Goal: Check status: Check status

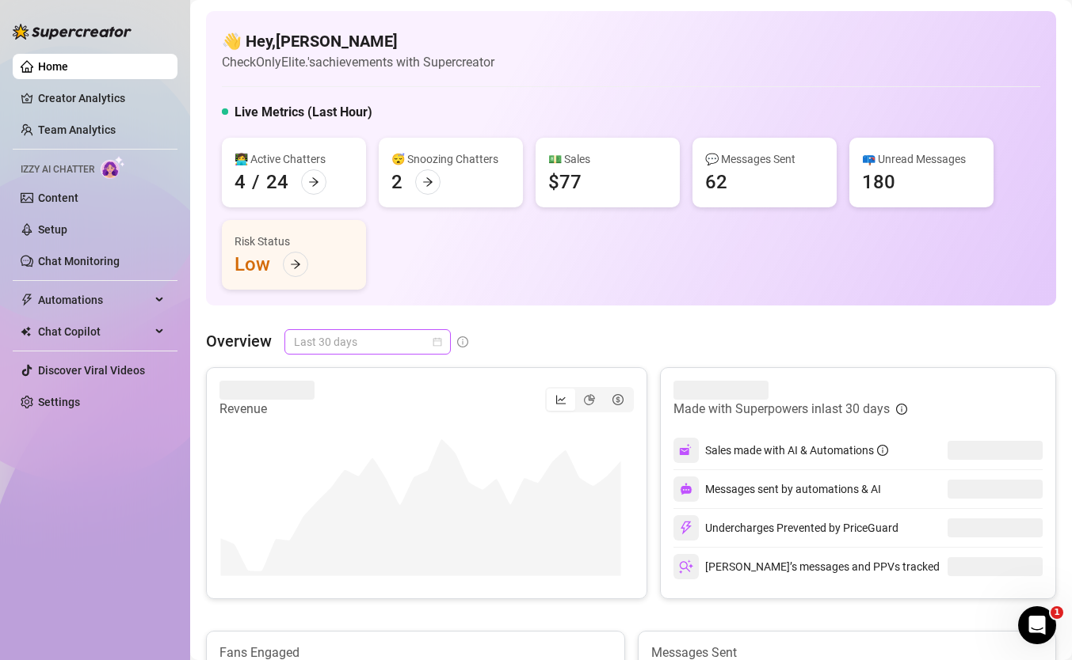
click at [429, 349] on span "Last 30 days" at bounding box center [367, 342] width 147 height 24
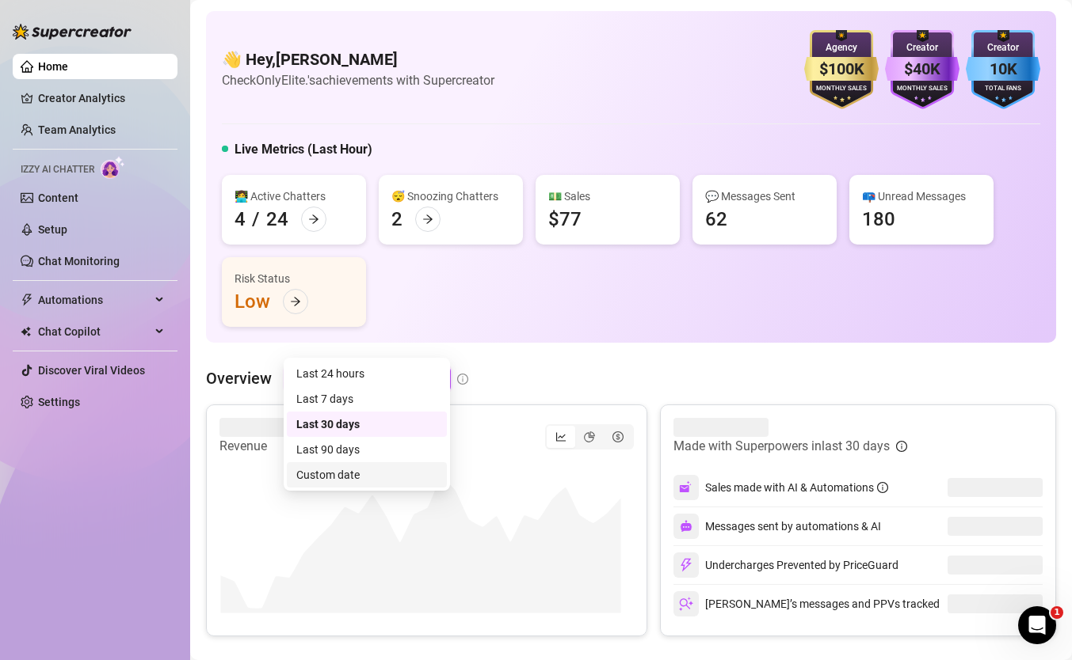
click at [431, 470] on div "Custom date" at bounding box center [366, 474] width 141 height 17
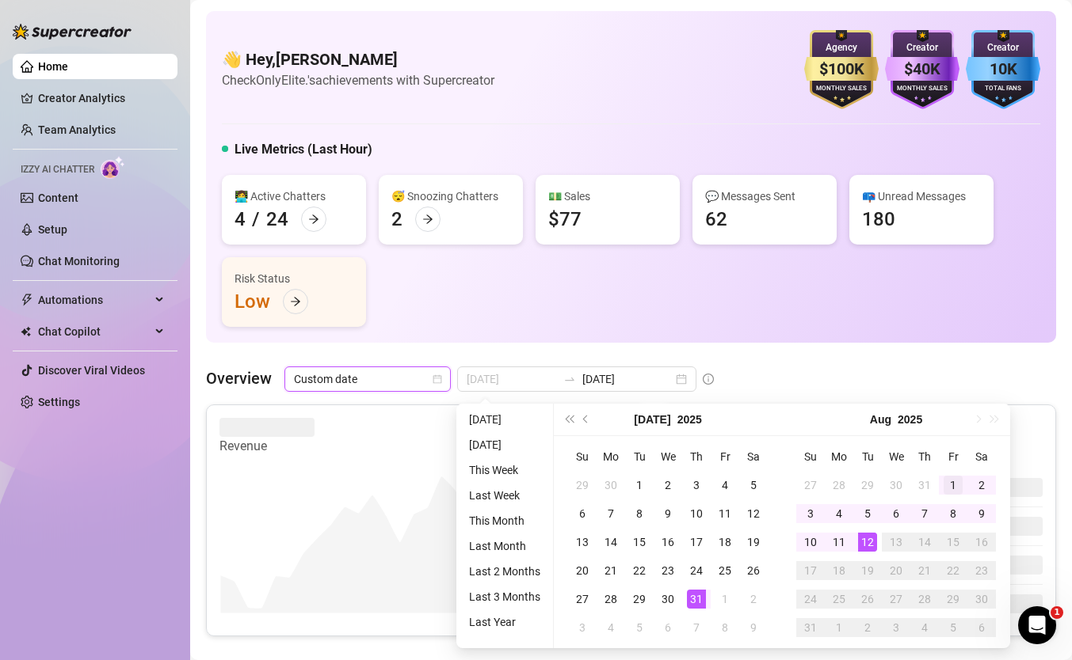
type input "2025-08-01"
click at [943, 484] on div "1" at bounding box center [952, 485] width 19 height 19
type input "2025-08-12"
click at [864, 552] on td "12" at bounding box center [867, 542] width 29 height 29
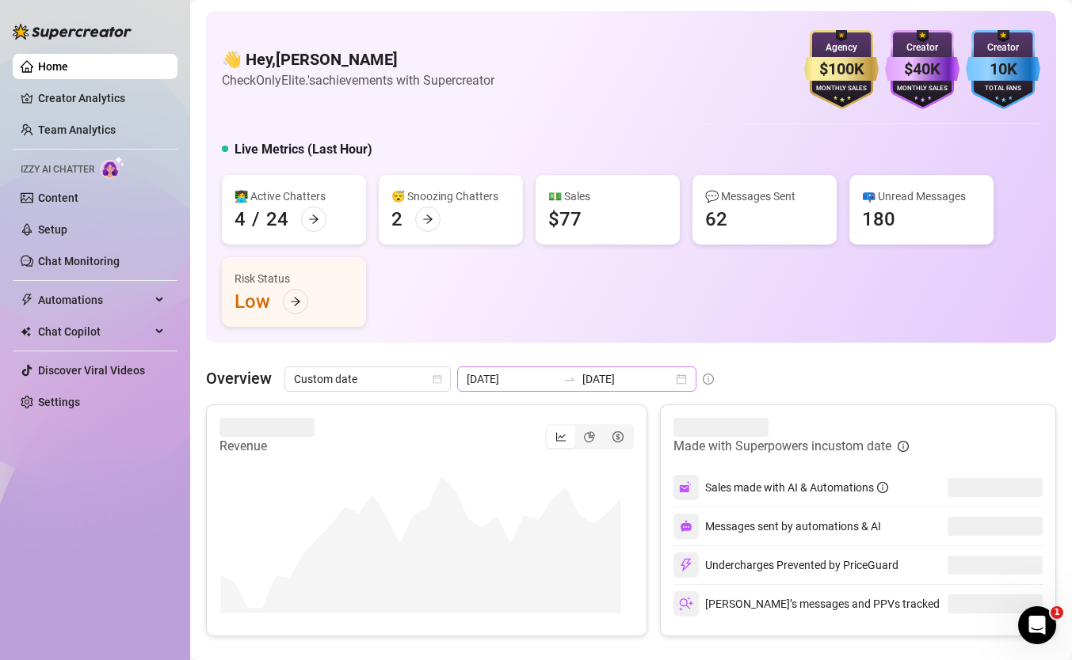
click at [624, 388] on div "2025-08-01 2025-08-12" at bounding box center [576, 379] width 239 height 25
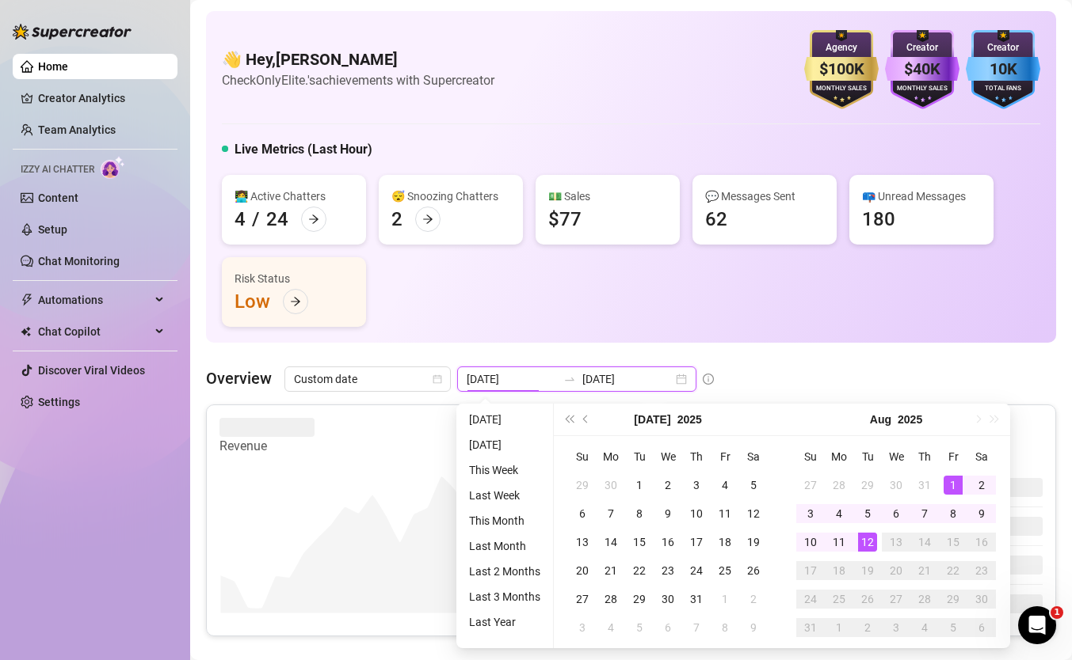
type input "2025-08-12"
click at [870, 548] on div "12" at bounding box center [867, 542] width 19 height 19
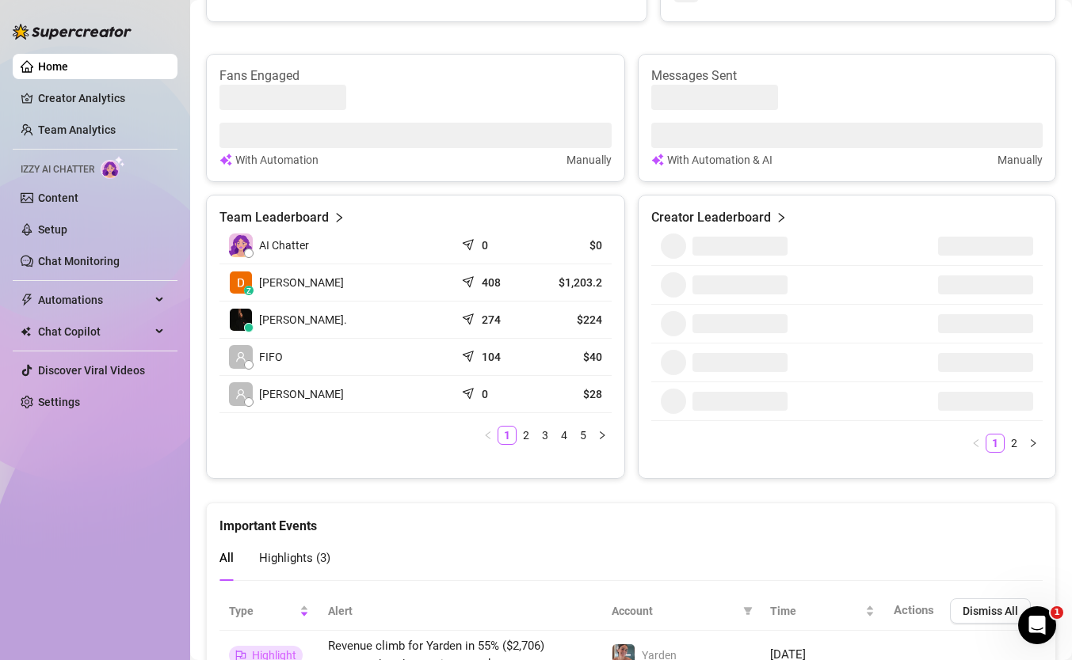
scroll to position [562, 0]
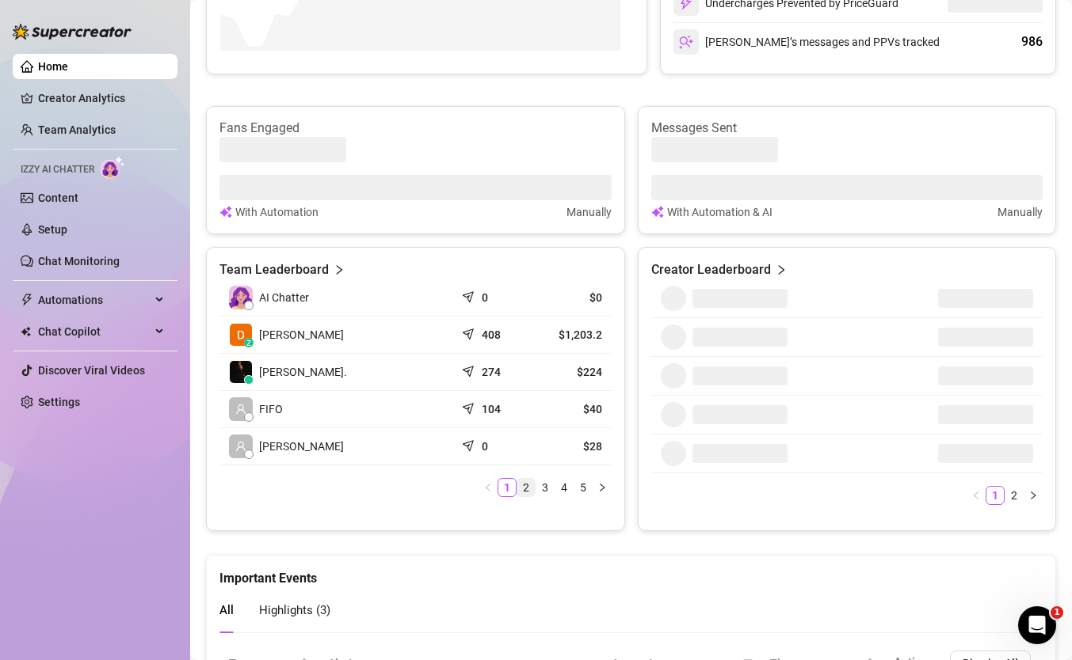
click at [521, 478] on li "2" at bounding box center [525, 487] width 19 height 19
click at [517, 489] on link "2" at bounding box center [525, 487] width 17 height 17
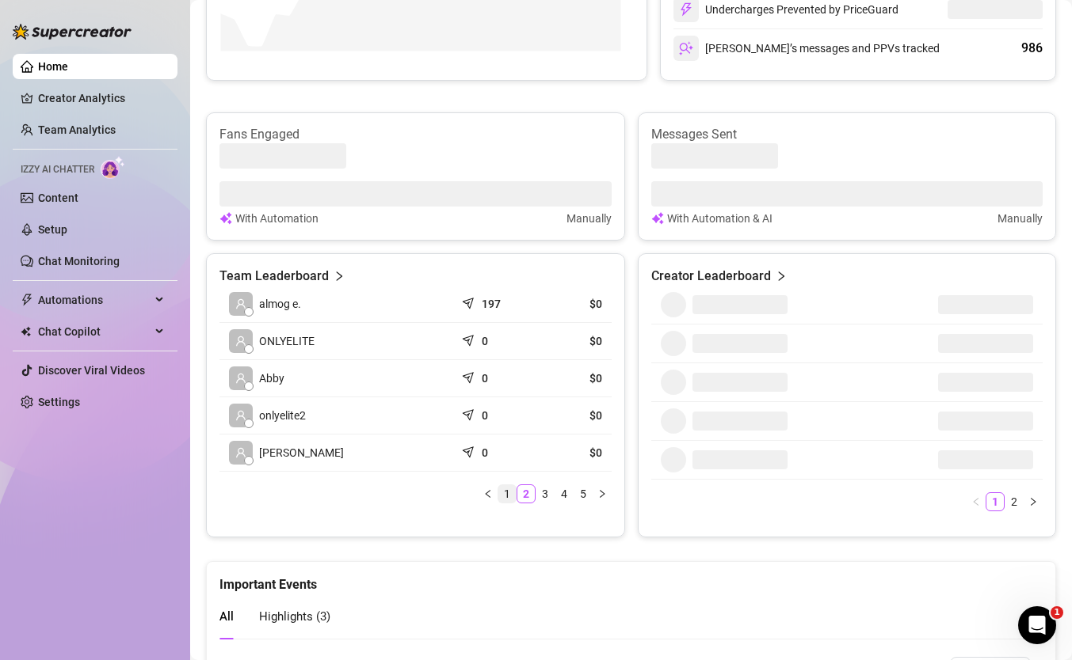
click at [508, 489] on link "1" at bounding box center [506, 493] width 17 height 17
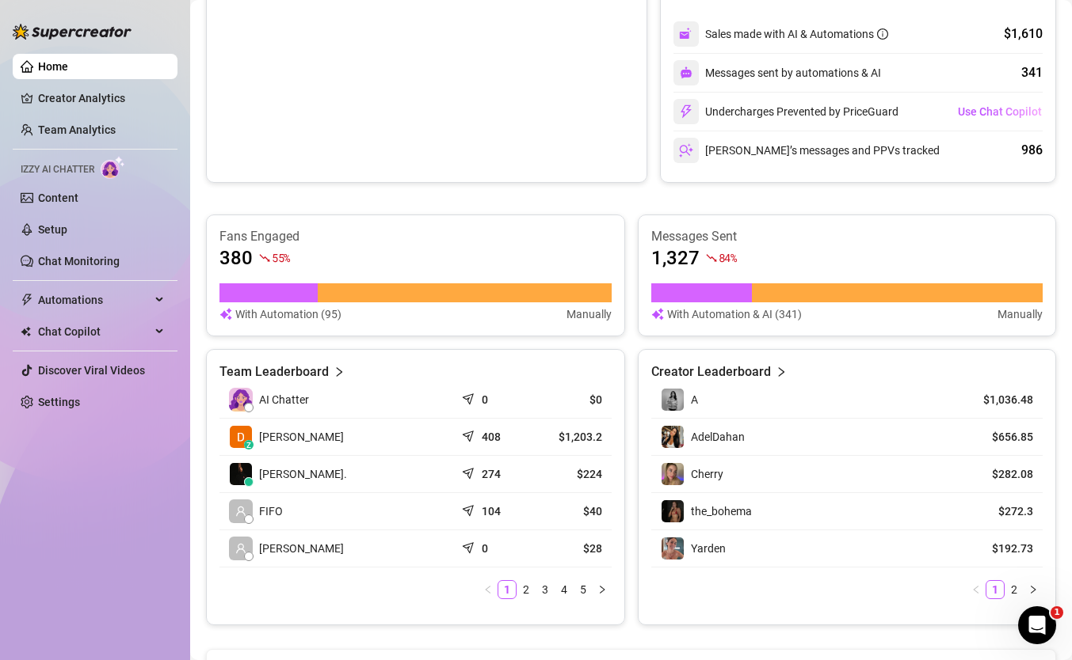
scroll to position [467, 0]
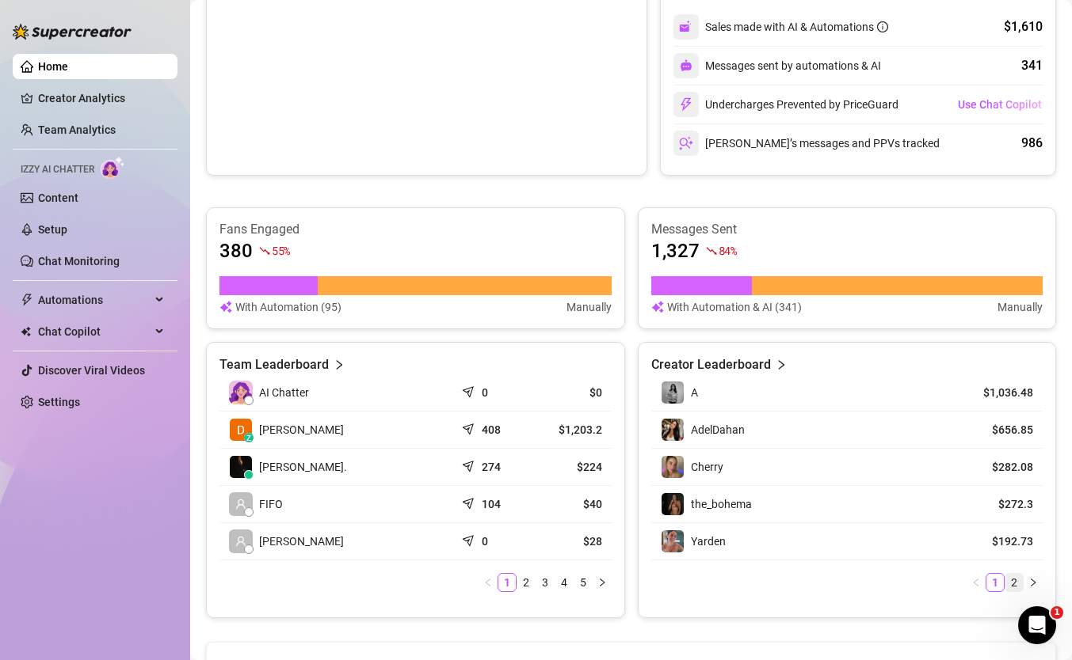
click at [1005, 584] on link "2" at bounding box center [1013, 582] width 17 height 17
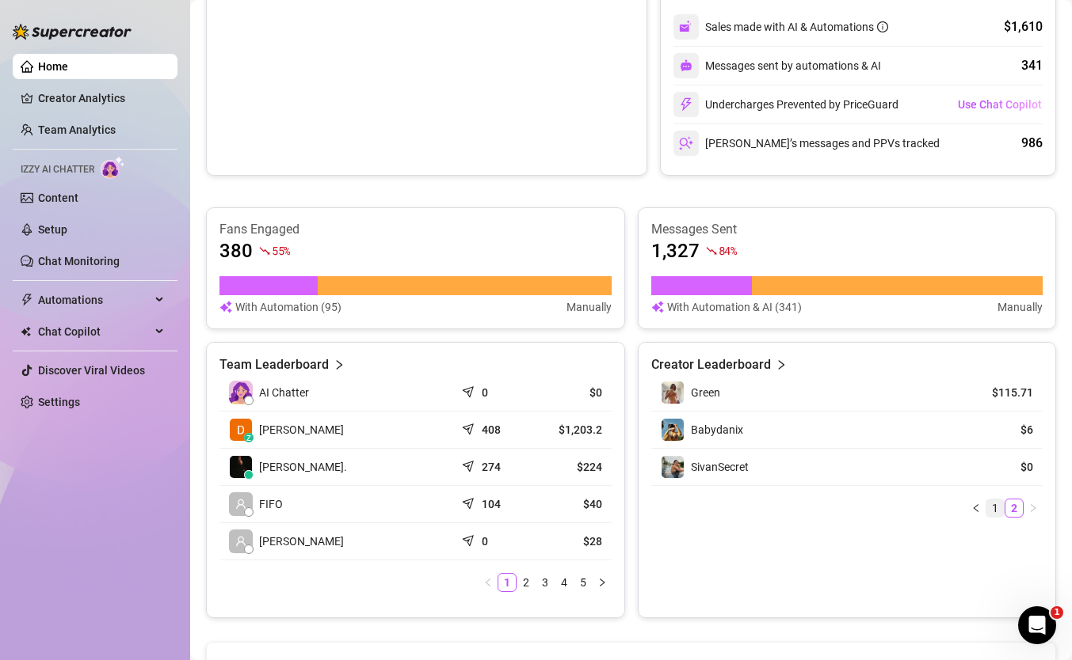
click at [986, 512] on link "1" at bounding box center [994, 508] width 17 height 17
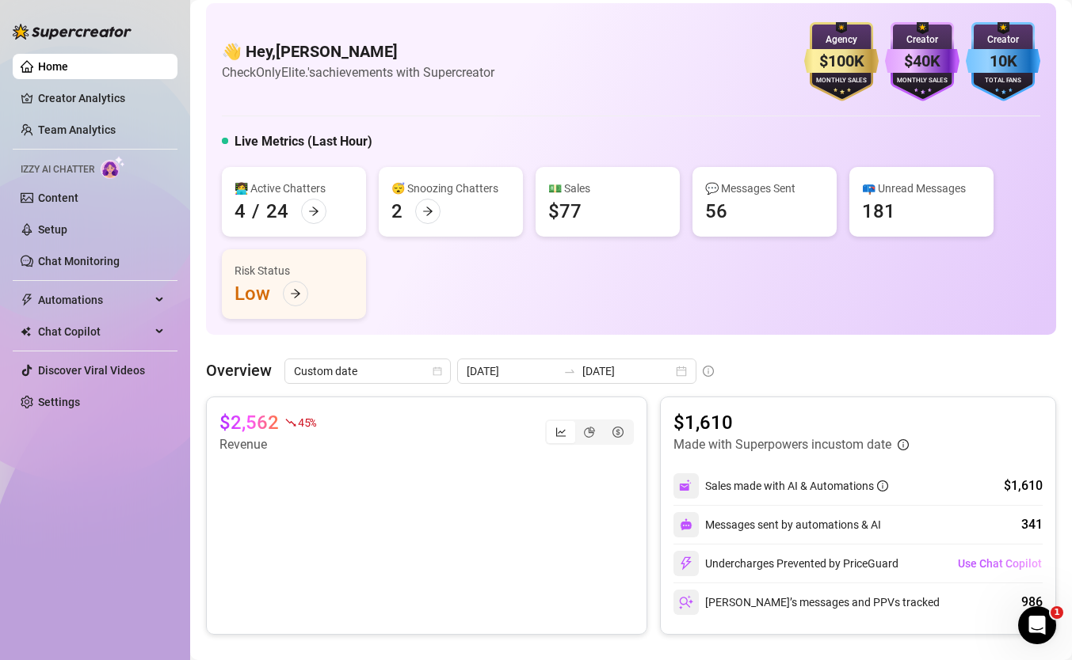
scroll to position [0, 0]
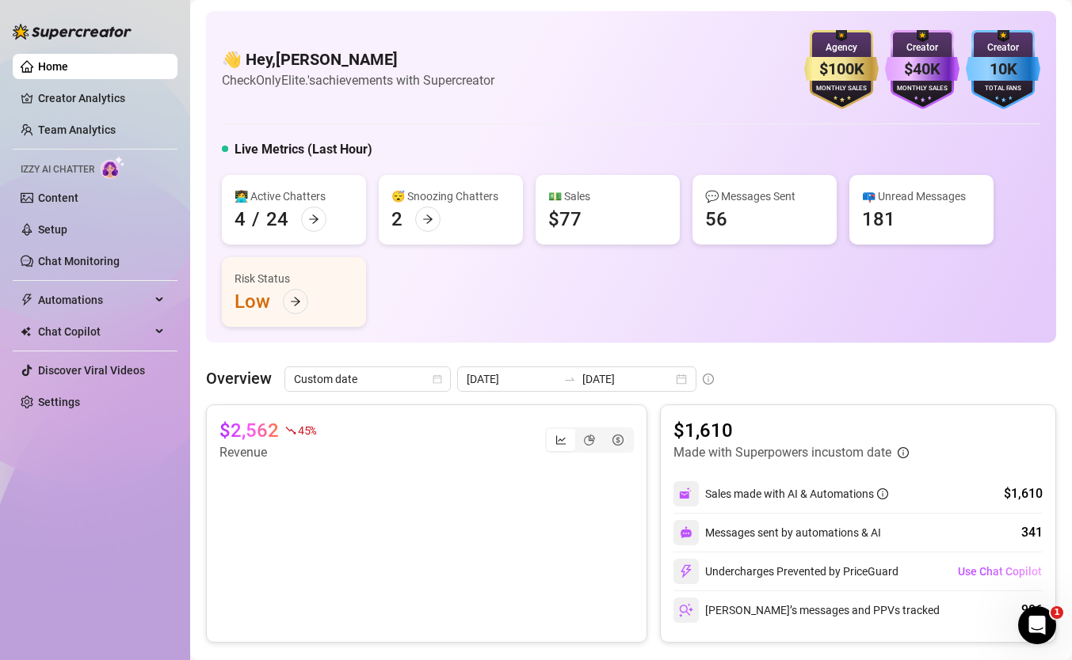
click at [516, 528] on canvas at bounding box center [420, 542] width 402 height 158
click at [575, 436] on div "segmented control" at bounding box center [589, 440] width 29 height 22
click at [579, 432] on input "segmented control" at bounding box center [579, 432] width 0 height 0
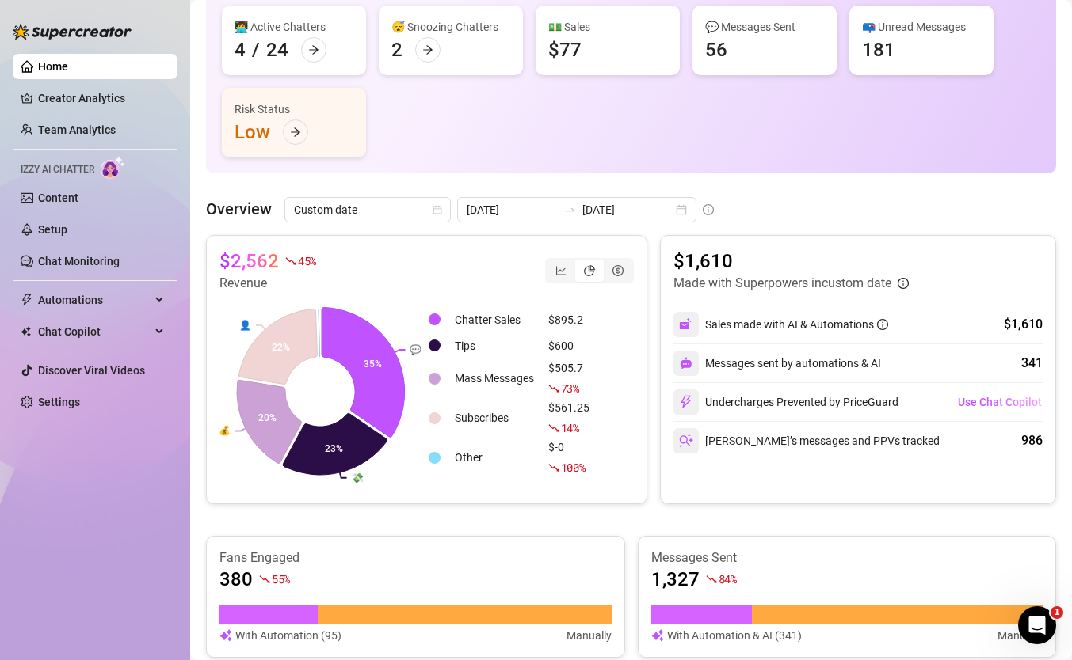
scroll to position [184, 0]
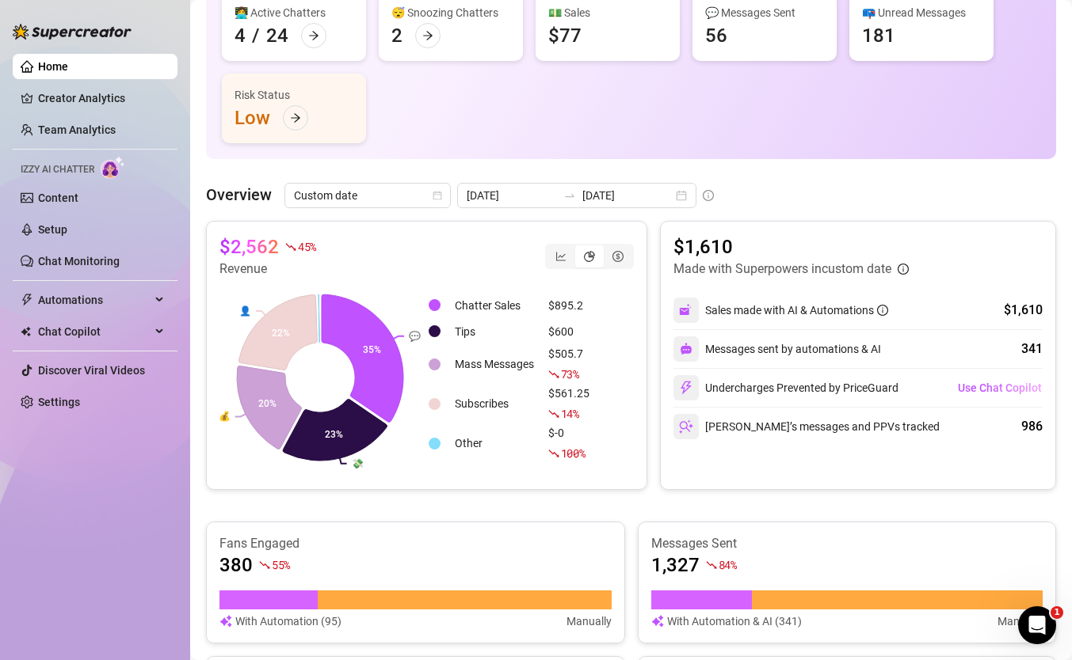
click at [389, 93] on div "👩‍💻 Active Chatters 4 / 24 😴 Snoozing Chatters 2 💵 Sales $77 💬 Messages Sent 56…" at bounding box center [631, 67] width 818 height 152
